Goal: Information Seeking & Learning: Understand process/instructions

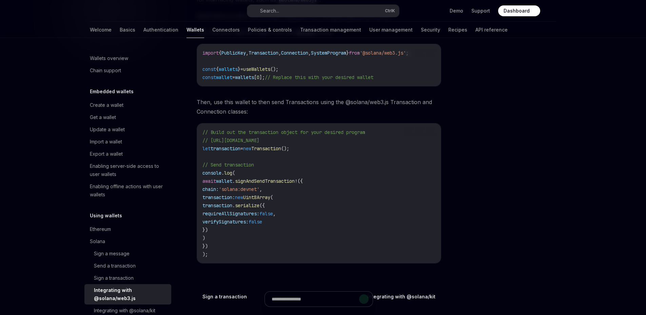
scroll to position [136, 0]
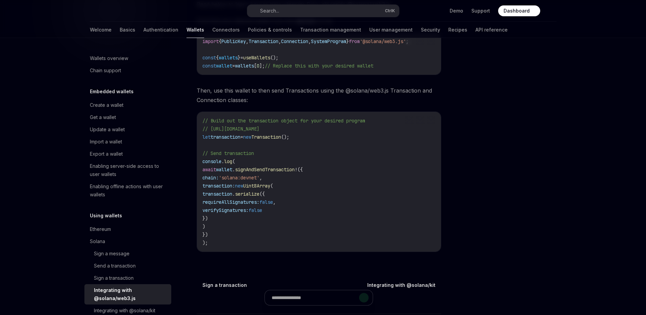
click at [355, 176] on code "// Build out the transaction object for your desired program // https://solana-…" at bounding box center [318, 182] width 233 height 130
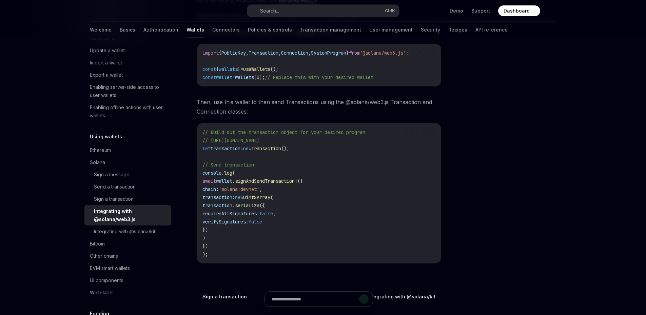
scroll to position [136, 0]
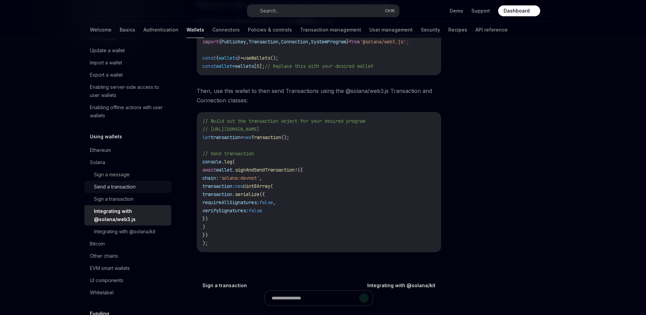
click at [111, 185] on div "Send a transaction" at bounding box center [115, 187] width 42 height 8
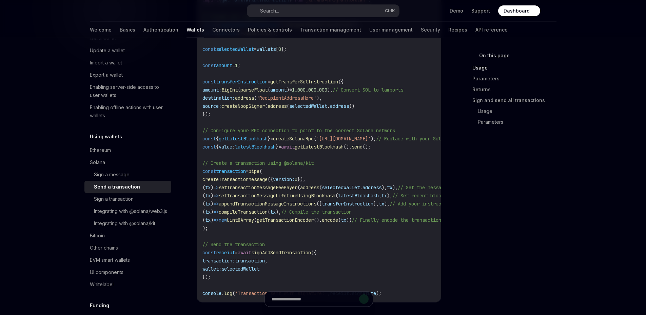
scroll to position [441, 0]
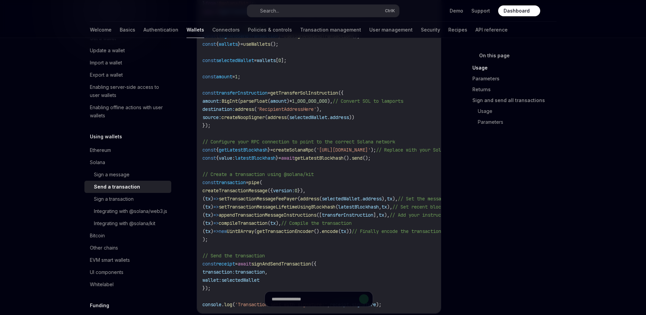
click at [302, 267] on span "signAndSendTransaction" at bounding box center [281, 264] width 60 height 6
copy span "signAndSendTransaction"
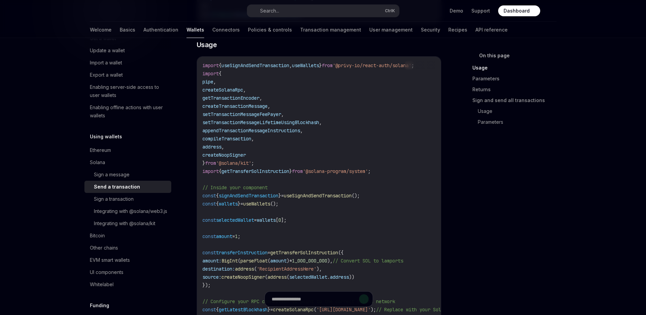
scroll to position [292, 0]
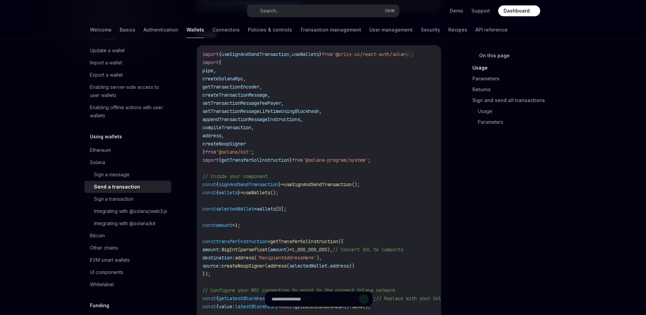
click at [315, 132] on code "import { useSignAndSendTransaction , useWallets } from '@privy-io/react-auth/so…" at bounding box center [362, 253] width 320 height 407
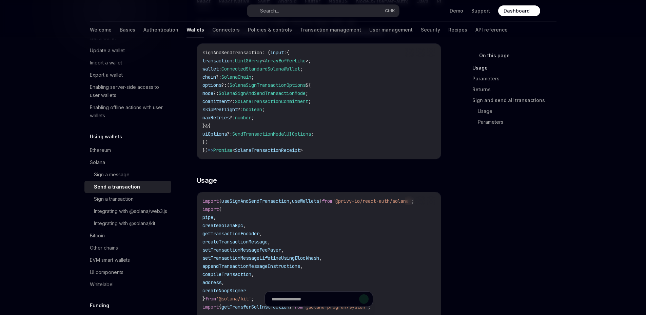
scroll to position [225, 0]
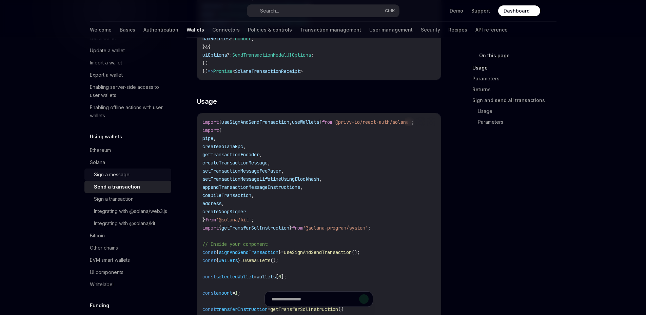
click at [137, 174] on div "Sign a message" at bounding box center [130, 175] width 73 height 8
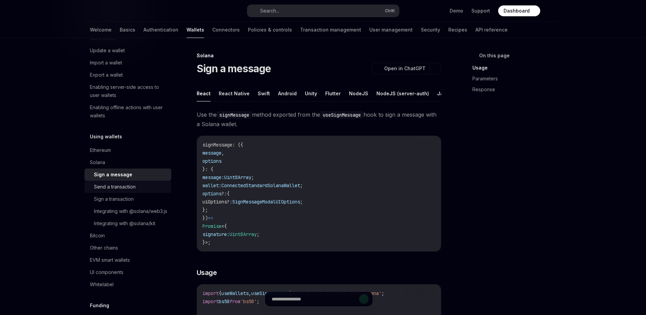
click at [128, 186] on div "Send a transaction" at bounding box center [115, 187] width 42 height 8
click at [123, 201] on div "Sign a transaction" at bounding box center [114, 199] width 40 height 8
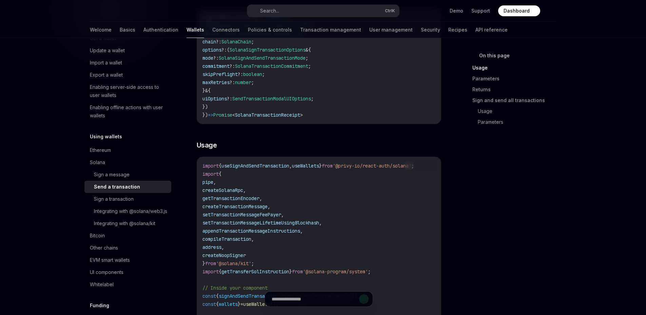
scroll to position [237, 0]
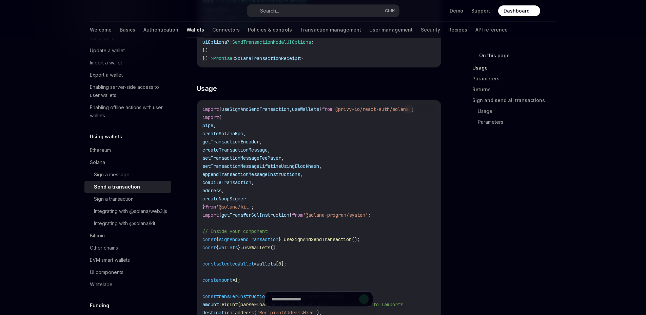
click at [399, 186] on code "import { useSignAndSendTransaction , useWallets } from '@privy-io/react-auth/so…" at bounding box center [362, 308] width 320 height 407
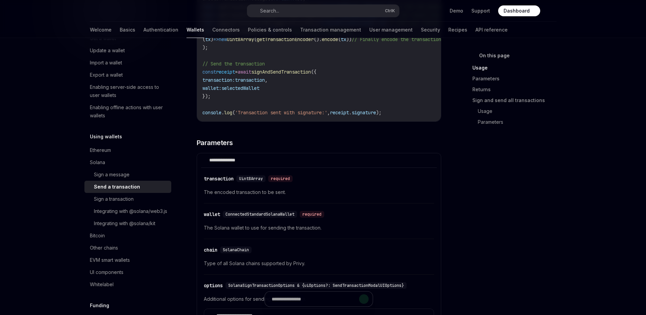
scroll to position [554, 0]
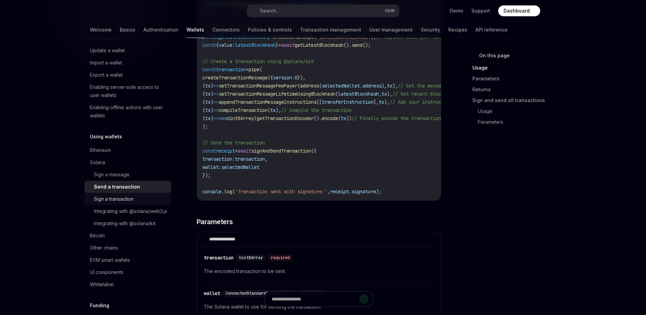
click at [132, 201] on div "Sign a transaction" at bounding box center [114, 199] width 40 height 8
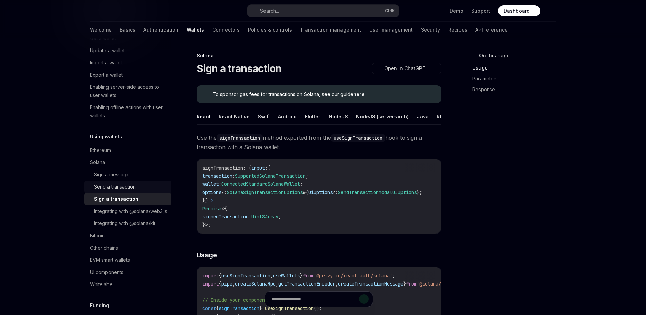
click at [134, 189] on div "Send a transaction" at bounding box center [115, 187] width 42 height 8
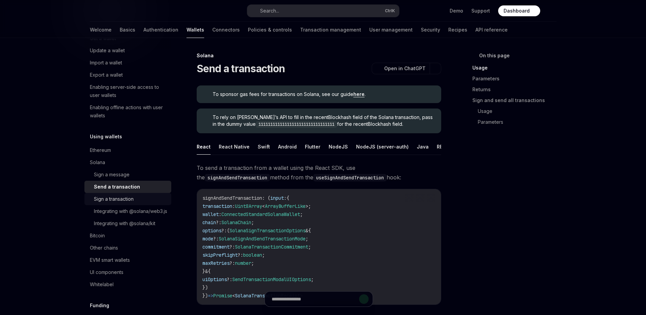
click at [130, 200] on div "Sign a transaction" at bounding box center [114, 199] width 40 height 8
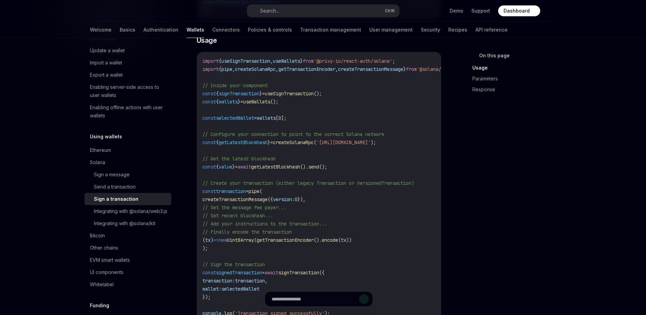
scroll to position [237, 0]
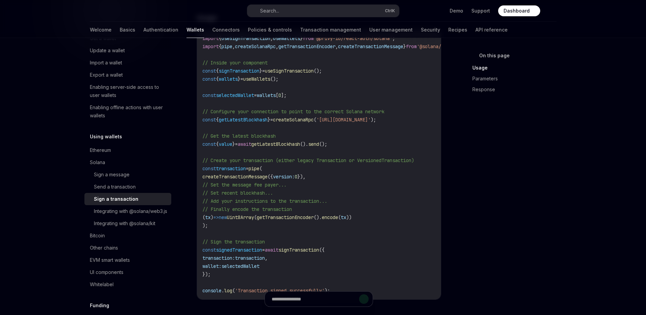
click at [526, 100] on div "On this page Usage Parameters Response" at bounding box center [517, 69] width 90 height 62
click at [361, 143] on code "import { useSignTransaction , useWallets } from '@privy-io/react-auth/solana' ;…" at bounding box center [336, 164] width 269 height 260
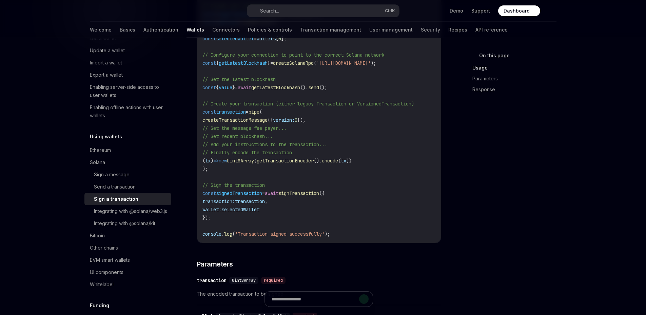
scroll to position [226, 0]
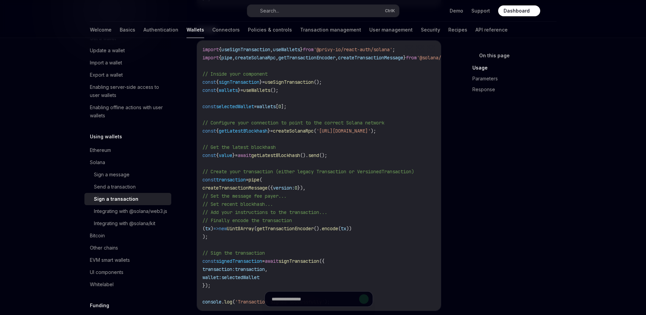
click at [264, 53] on span "useSignTransaction" at bounding box center [245, 49] width 49 height 6
copy span "useSignTransaction"
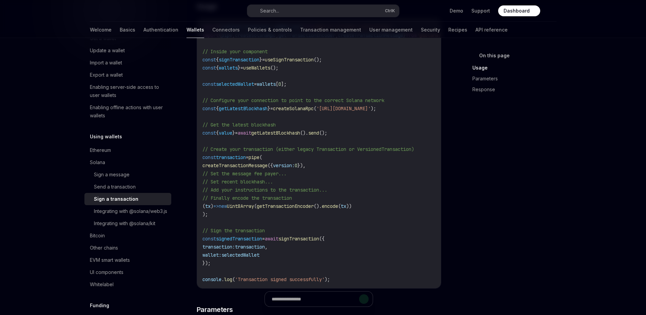
scroll to position [271, 0]
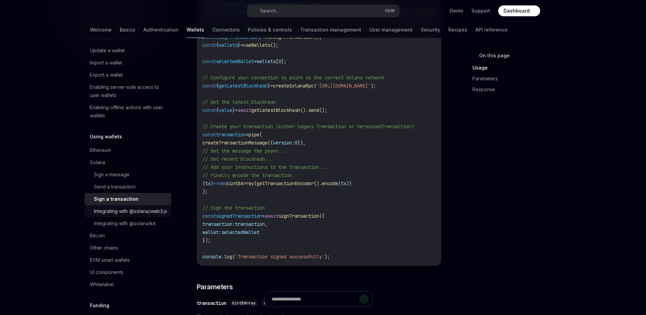
click at [128, 215] on div "Integrating with @solana/web3.js" at bounding box center [130, 211] width 73 height 8
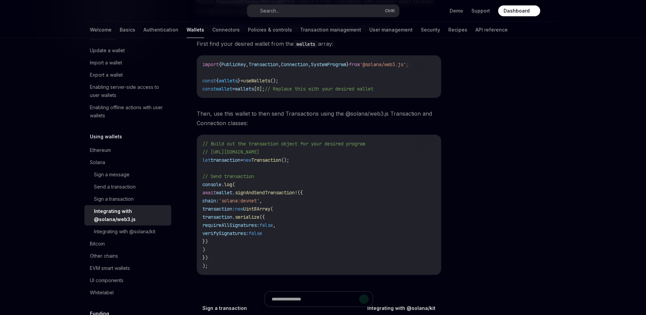
scroll to position [124, 0]
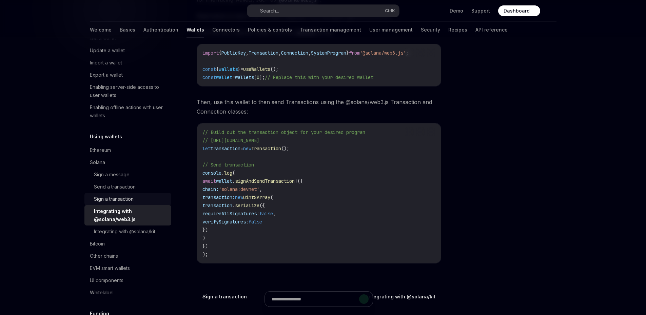
click at [127, 196] on div "Sign a transaction" at bounding box center [114, 199] width 40 height 8
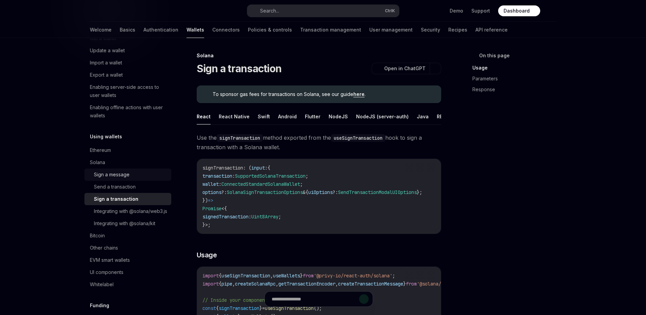
click at [131, 170] on link "Sign a message" at bounding box center [127, 175] width 87 height 12
type textarea "*"
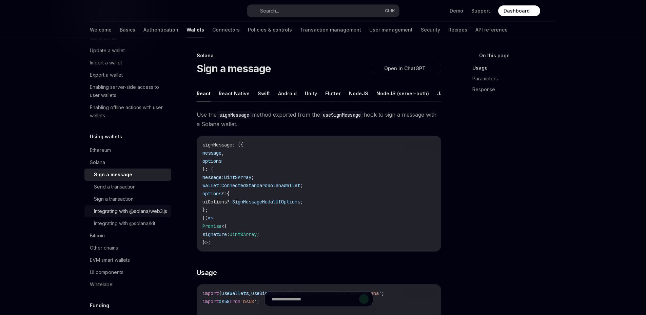
click at [124, 215] on div "Integrating with @solana/web3.js" at bounding box center [130, 211] width 73 height 8
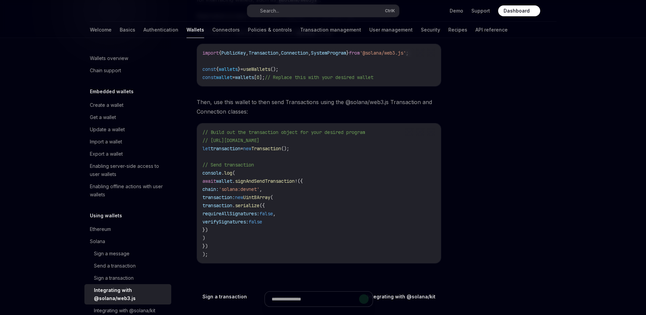
scroll to position [68, 0]
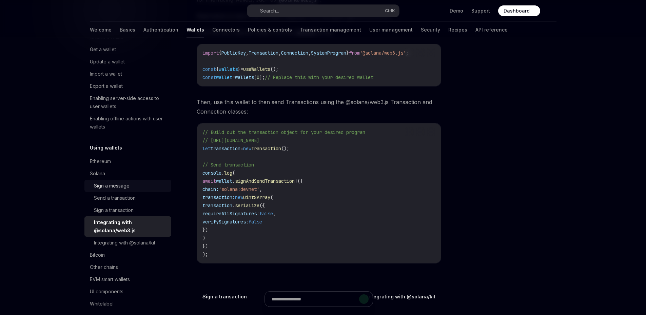
click at [133, 185] on div "Sign a message" at bounding box center [130, 186] width 73 height 8
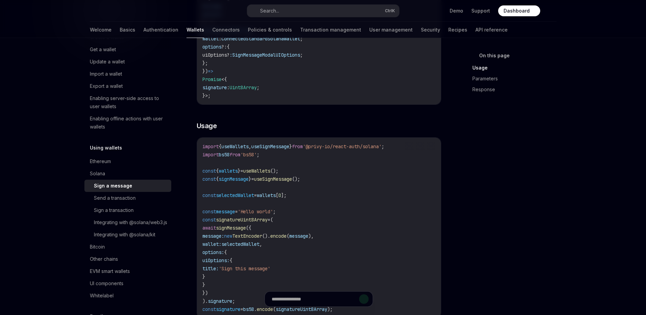
scroll to position [170, 0]
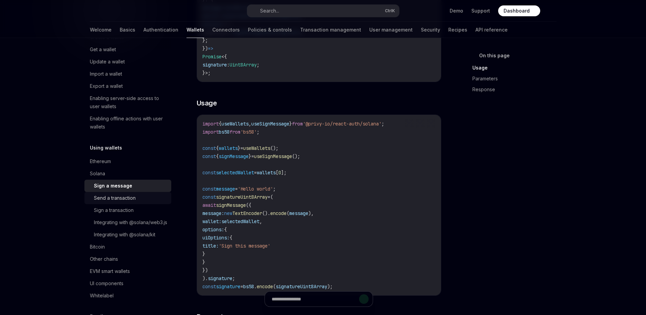
click at [153, 195] on div "Send a transaction" at bounding box center [130, 198] width 73 height 8
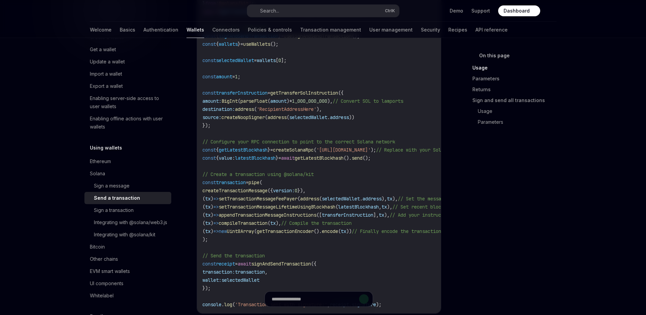
scroll to position [464, 0]
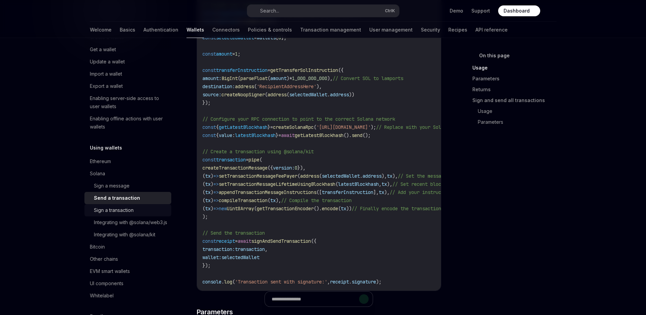
click at [118, 211] on div "Sign a transaction" at bounding box center [114, 210] width 40 height 8
type textarea "*"
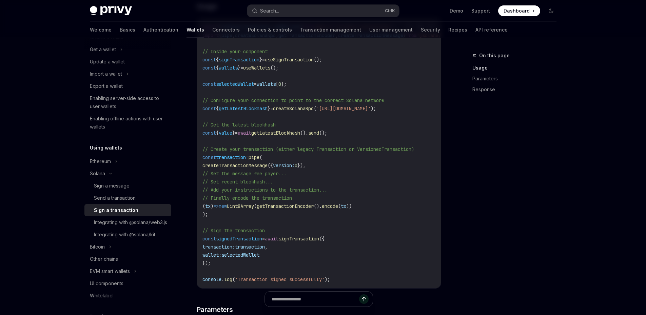
scroll to position [203, 0]
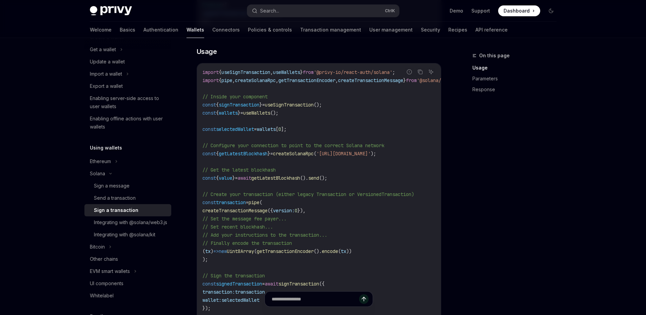
click at [273, 126] on code "import { useSignTransaction , useWallets } from '@privy-io/react-auth/solana' ;…" at bounding box center [336, 198] width 269 height 260
click at [270, 116] on span "useWallets" at bounding box center [256, 113] width 27 height 6
click at [412, 127] on code "import { useSignTransaction , useWallets } from '@privy-io/react-auth/solana' ;…" at bounding box center [336, 198] width 269 height 260
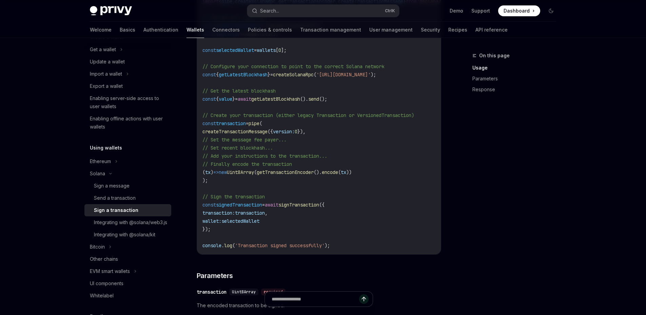
scroll to position [294, 0]
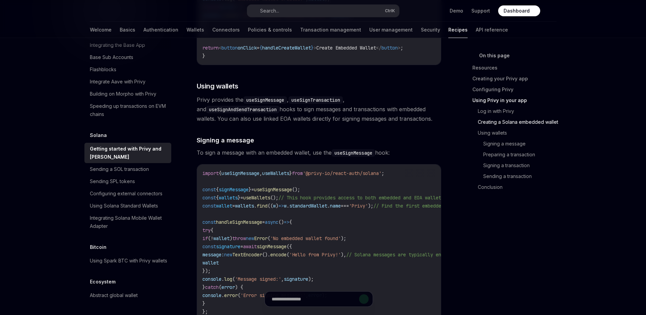
scroll to position [1503, 0]
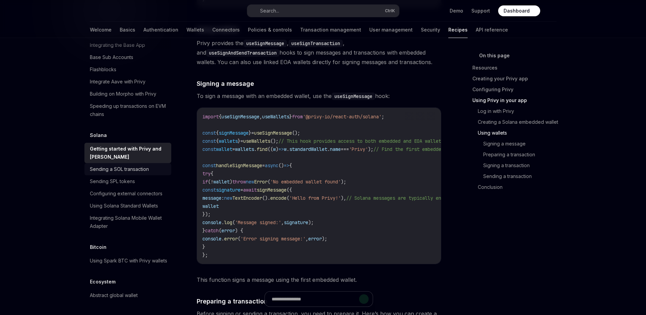
click at [135, 165] on div "Sending a SOL transaction" at bounding box center [119, 169] width 59 height 8
type textarea "*"
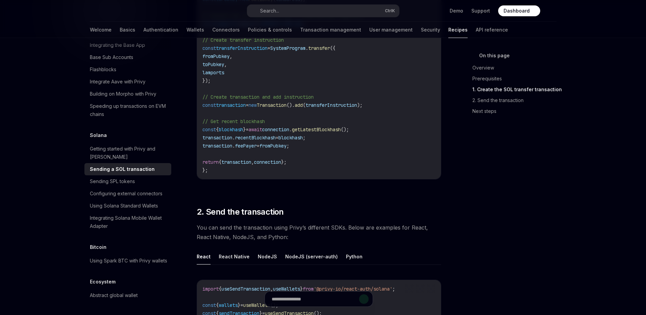
scroll to position [498, 0]
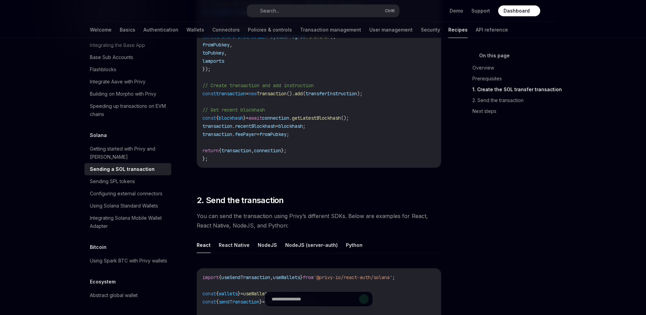
click at [241, 148] on span "transaction" at bounding box center [236, 151] width 30 height 6
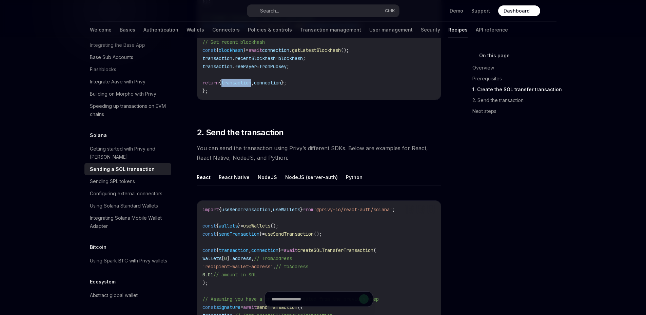
scroll to position [633, 0]
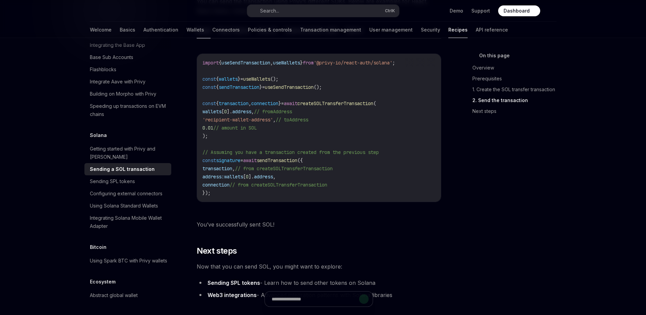
scroll to position [644, 0]
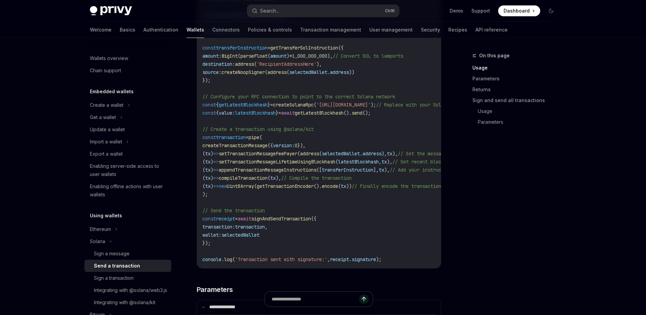
scroll to position [486, 0]
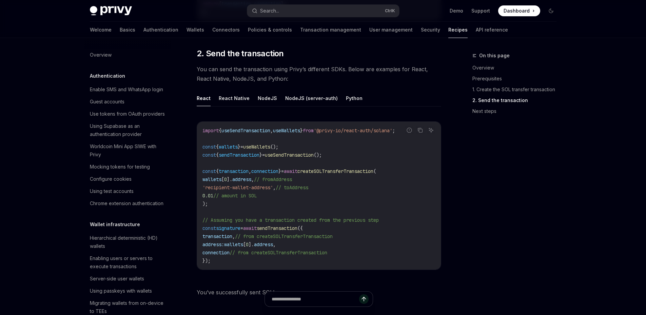
scroll to position [1072, 0]
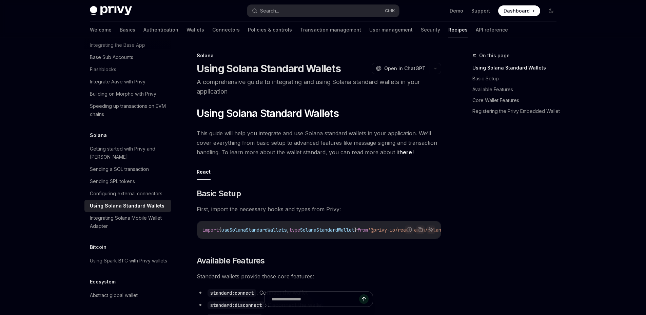
click at [278, 232] on span "useSolanaStandardWallets" at bounding box center [253, 230] width 65 height 6
copy span "useSolanaStandardWallets"
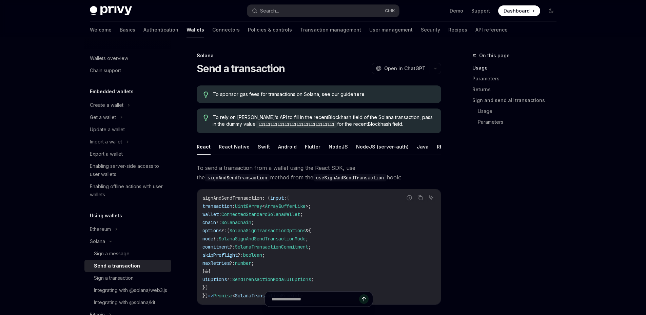
scroll to position [486, 0]
